Goal: Find specific page/section: Find specific page/section

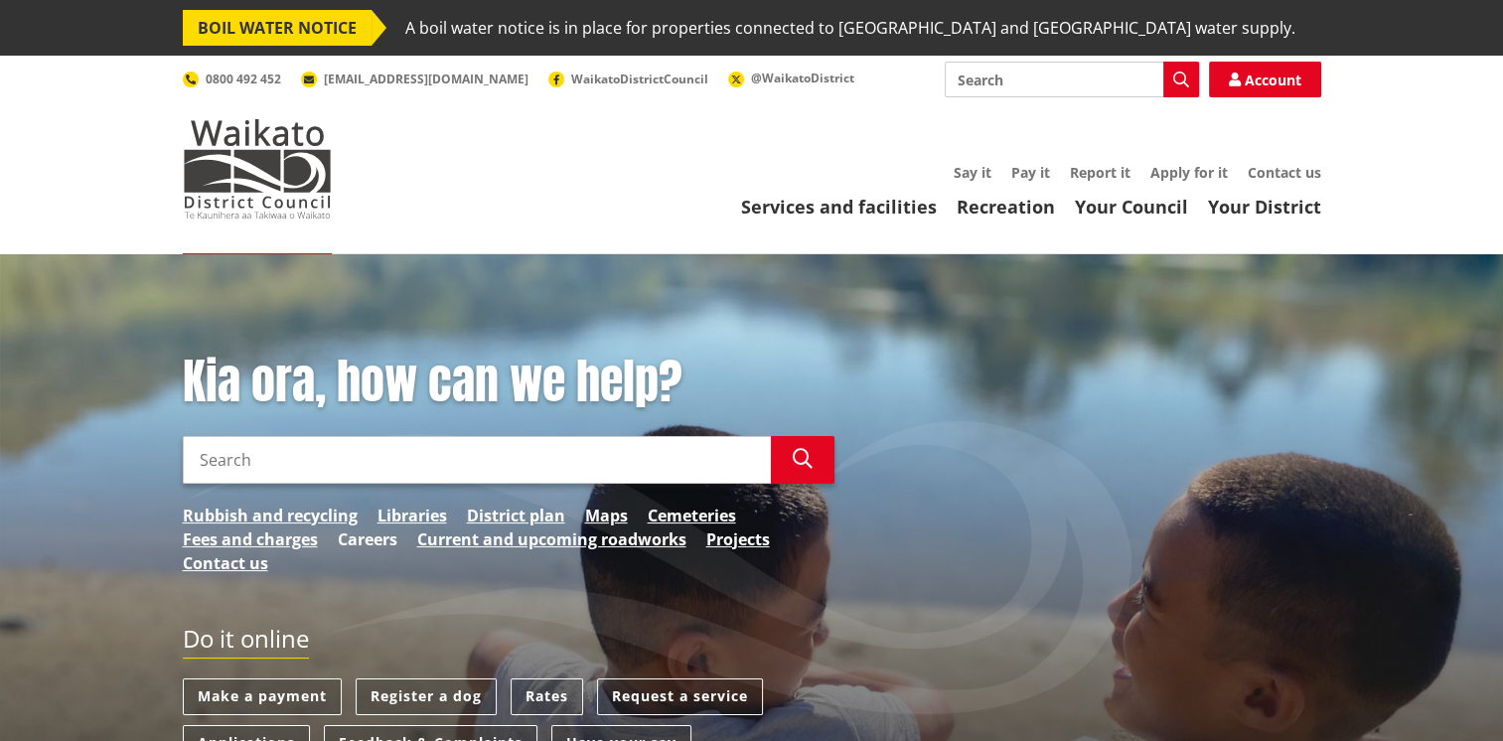
click at [379, 539] on link "Careers" at bounding box center [368, 539] width 60 height 24
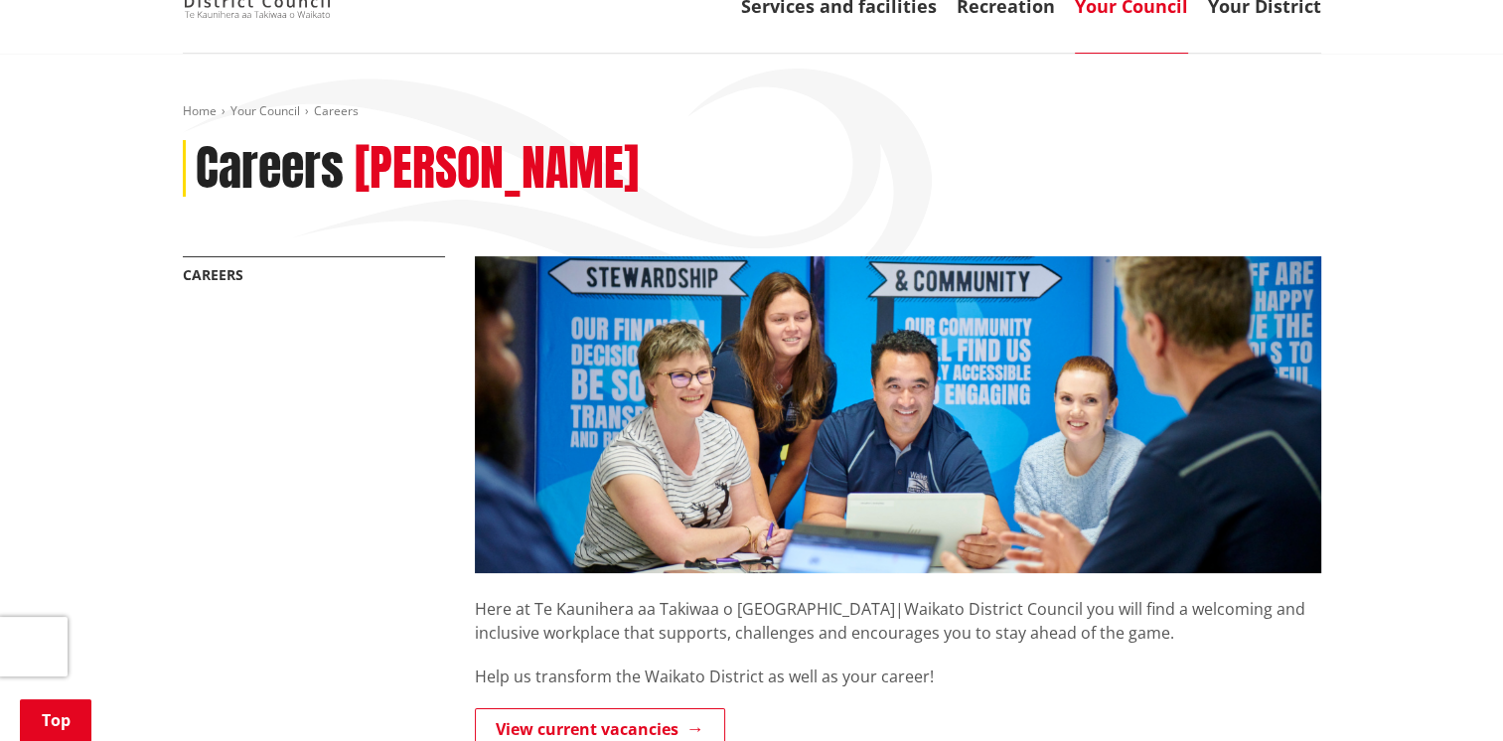
scroll to position [397, 0]
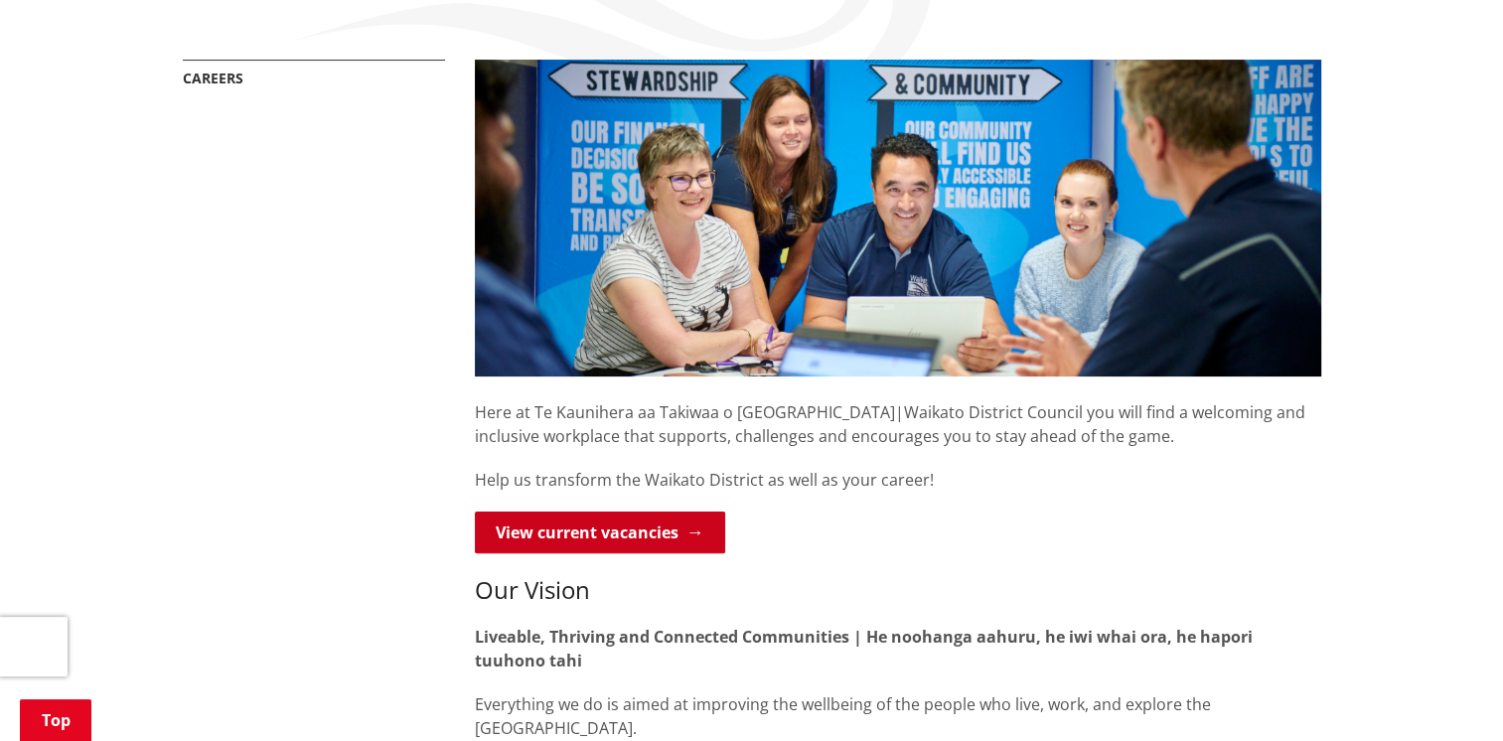
click at [563, 539] on link "View current vacancies" at bounding box center [600, 532] width 250 height 42
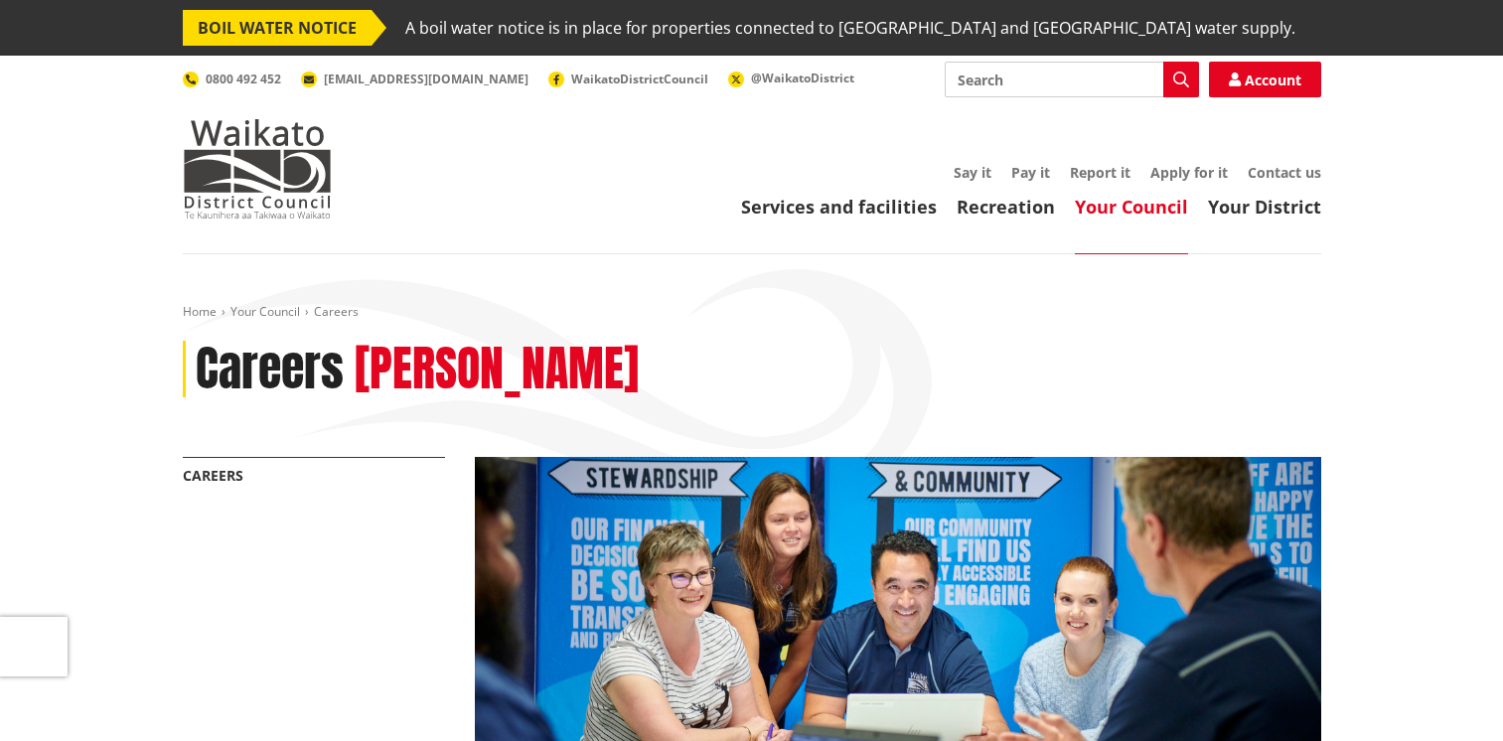
scroll to position [397, 0]
